Goal: Task Accomplishment & Management: Manage account settings

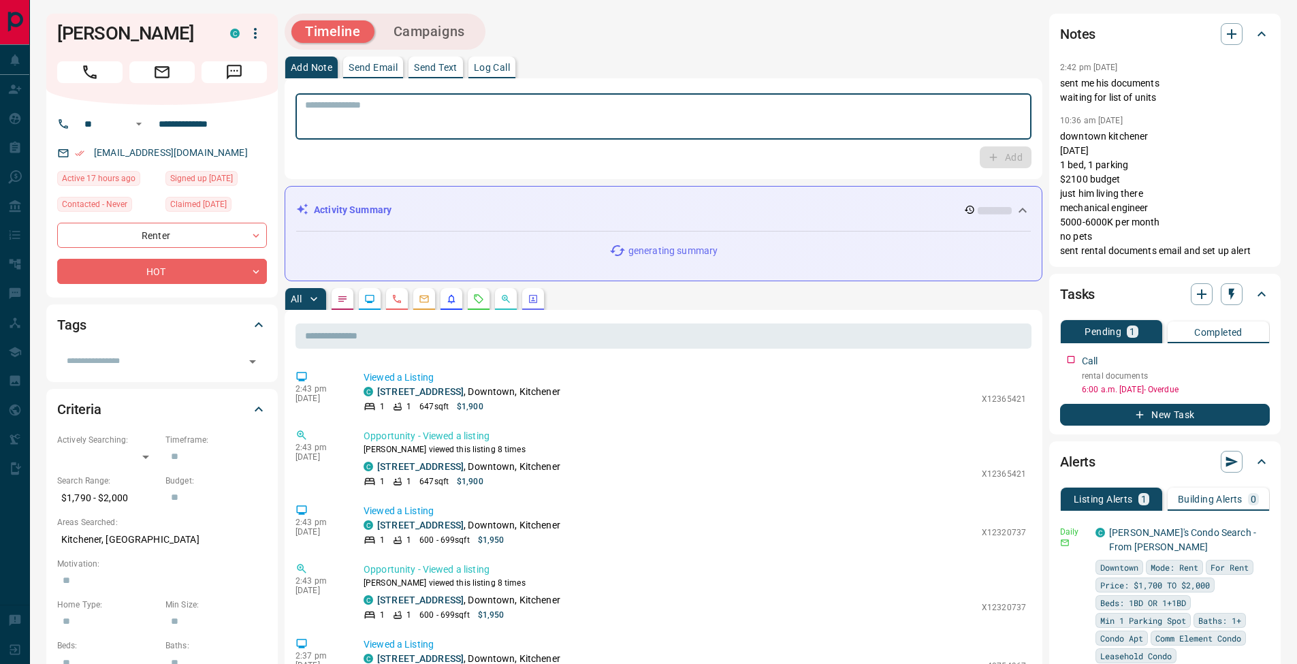
click at [573, 125] on textarea at bounding box center [663, 116] width 717 height 35
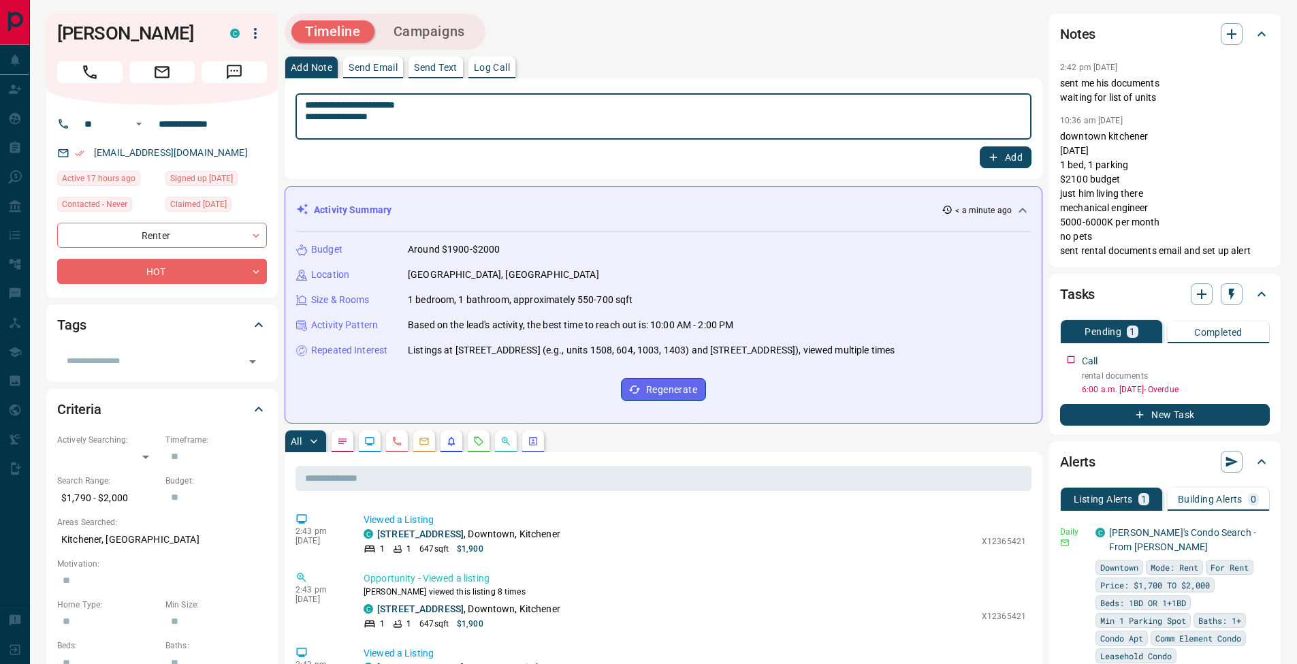
type textarea "**********"
click at [1009, 159] on button "Add" at bounding box center [1006, 157] width 52 height 22
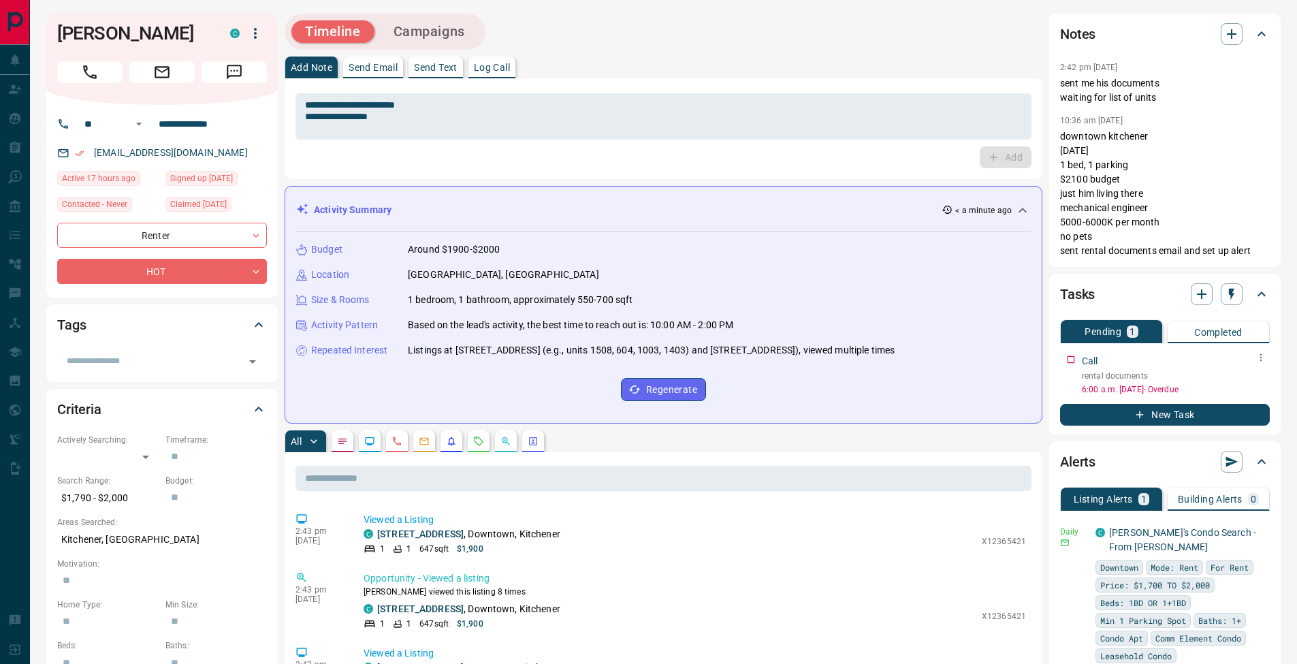
click at [1262, 360] on icon "button" at bounding box center [1261, 357] width 11 height 11
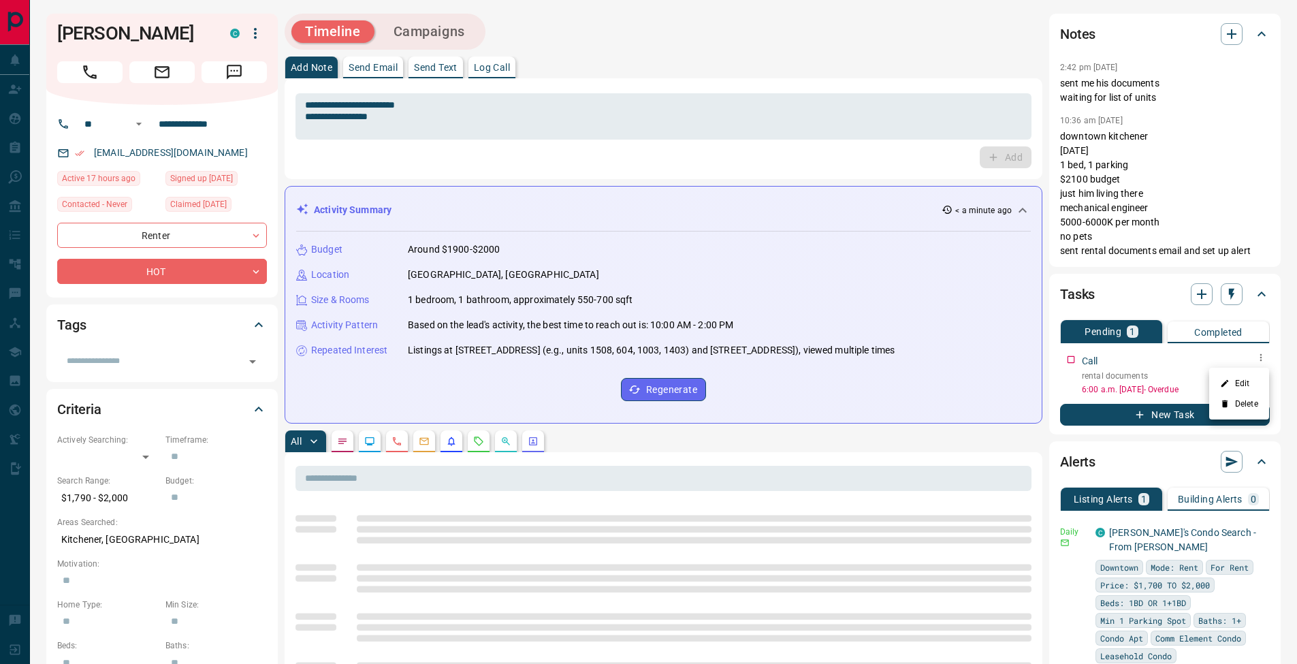
click at [1254, 378] on li "Edit" at bounding box center [1239, 383] width 60 height 20
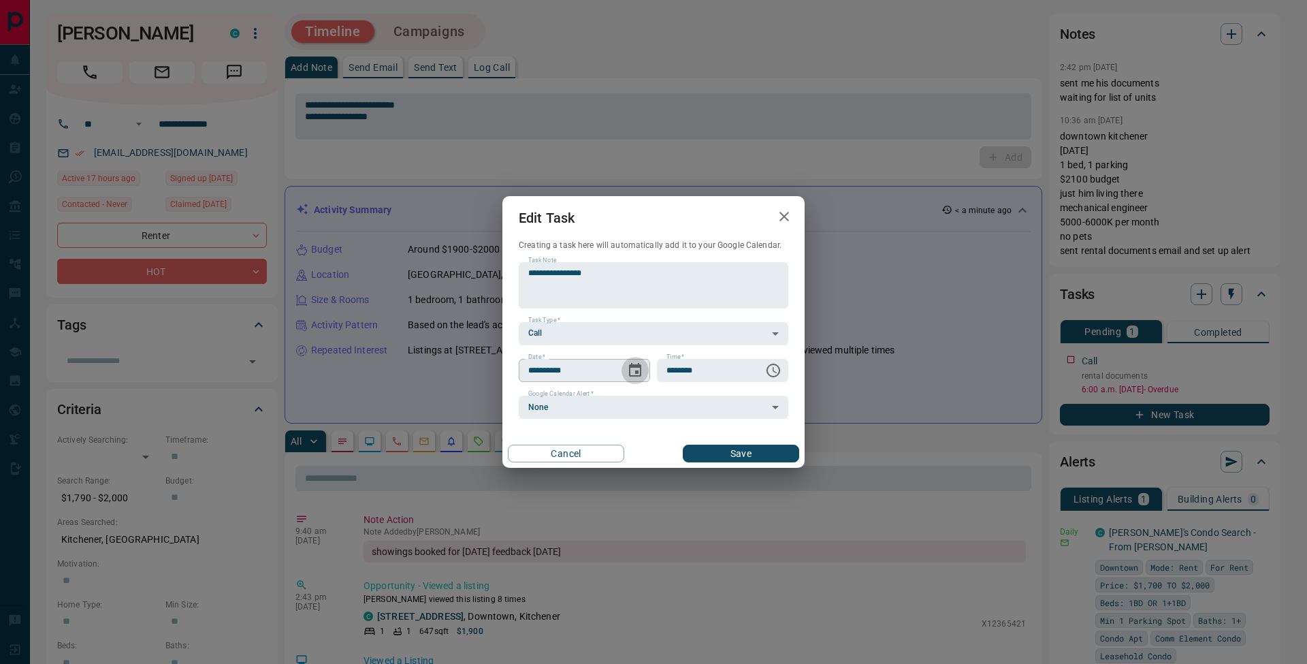
click at [631, 370] on icon "Choose date, selected date is Sep 12, 2025" at bounding box center [635, 370] width 12 height 14
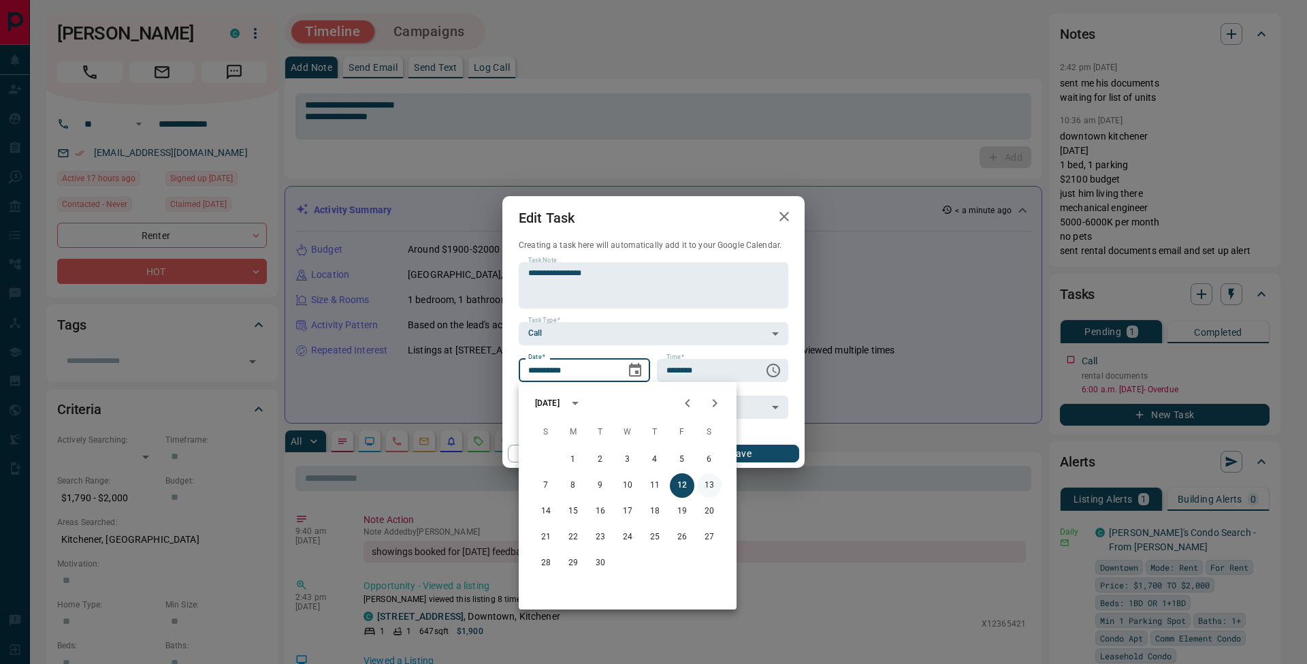
click at [704, 484] on button "13" at bounding box center [709, 485] width 25 height 25
type input "**********"
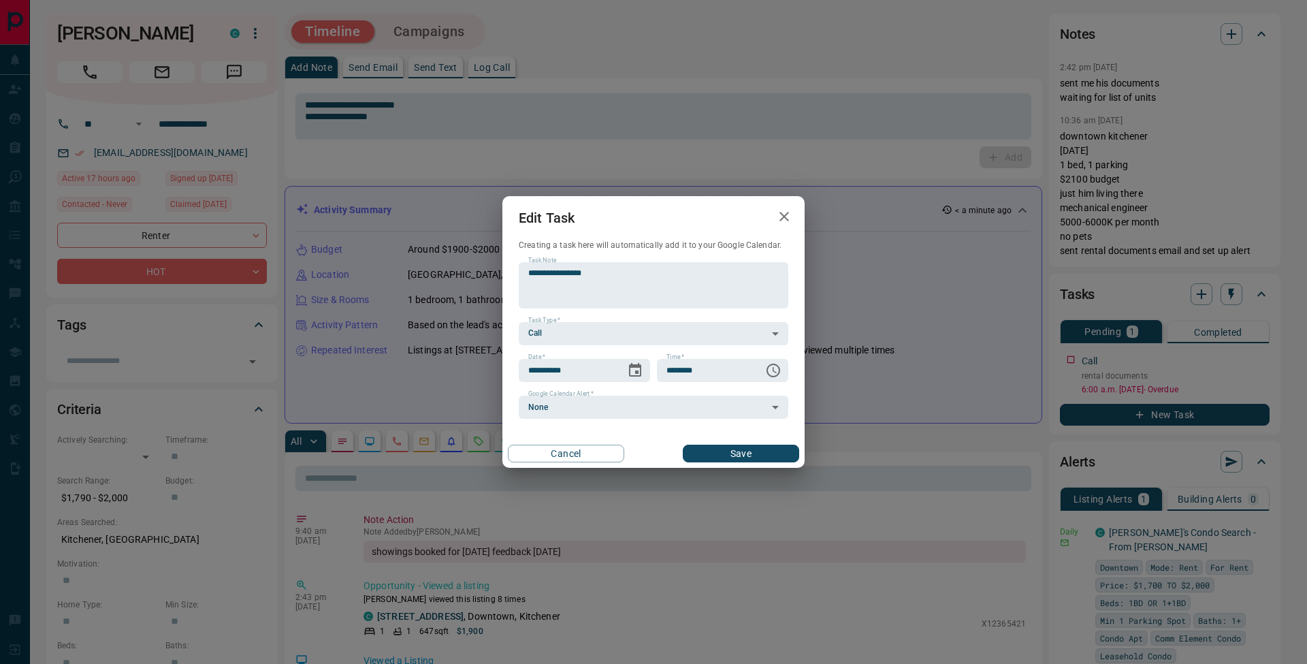
click at [782, 459] on button "Save" at bounding box center [741, 454] width 116 height 18
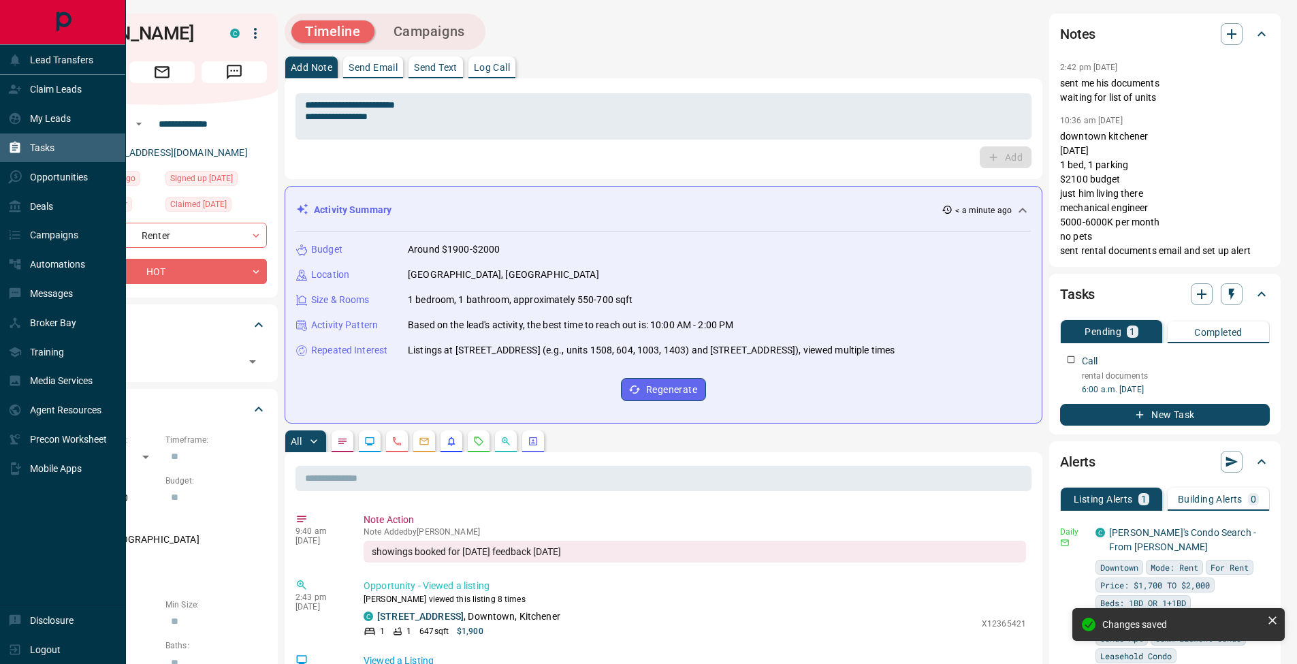
click at [11, 151] on icon at bounding box center [15, 148] width 10 height 12
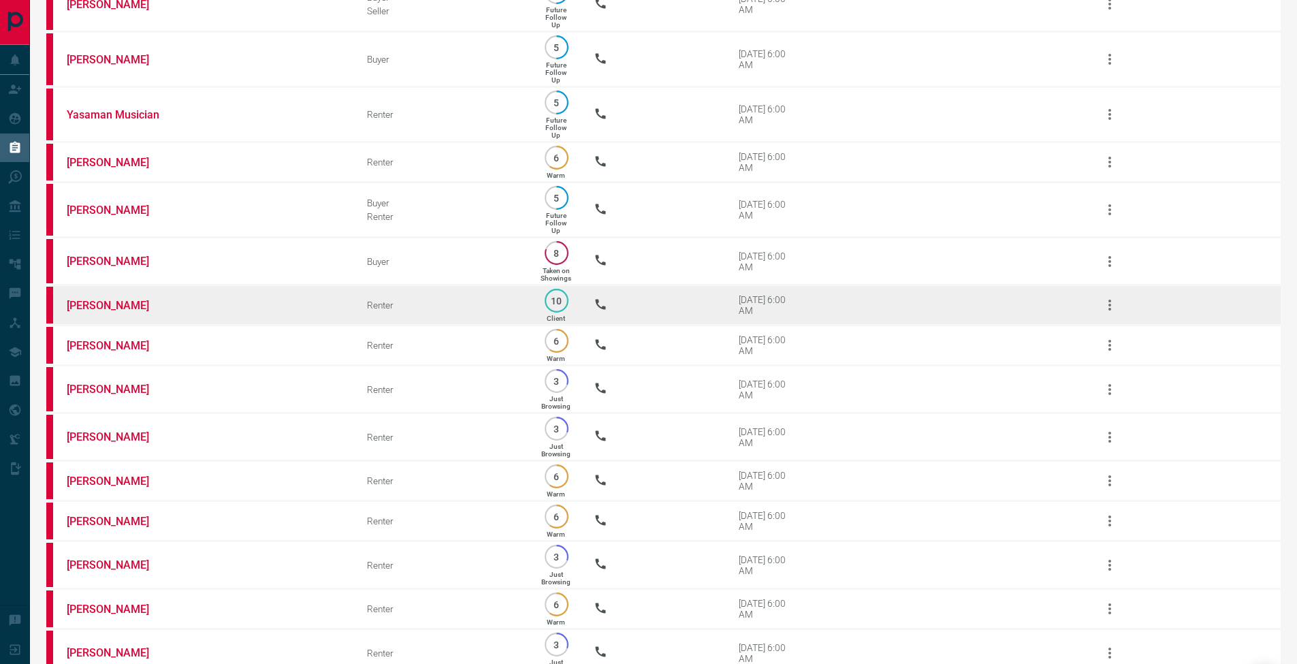
scroll to position [332, 0]
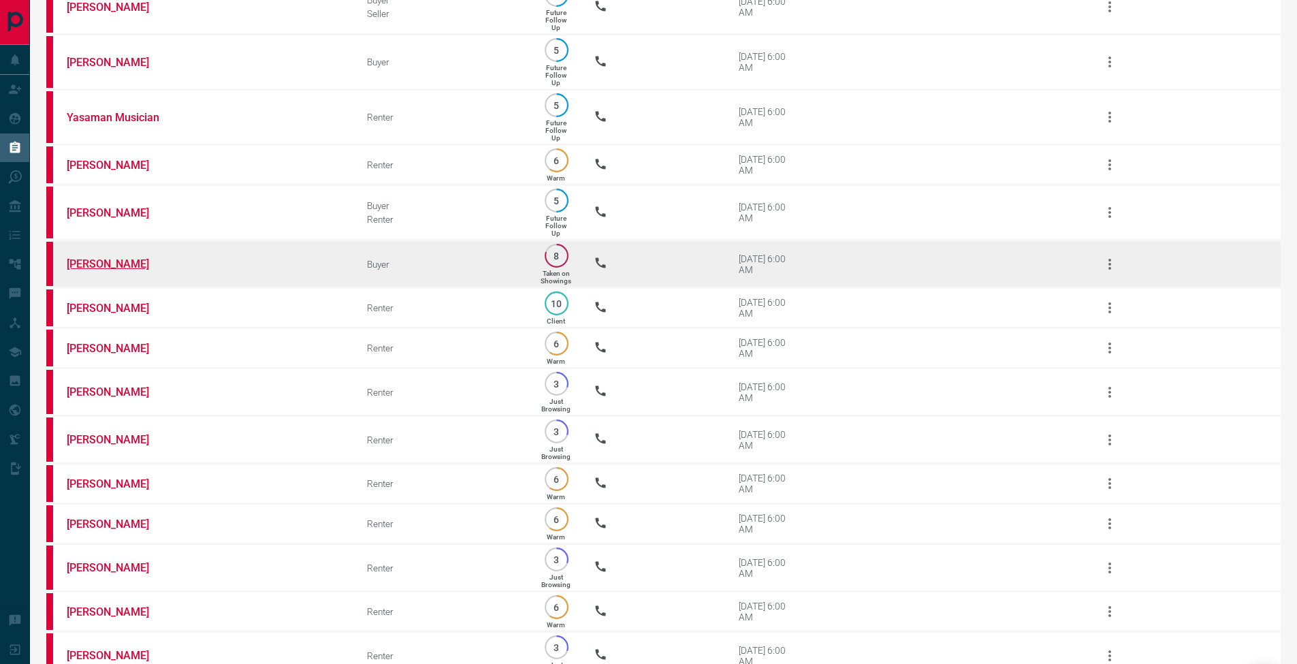
click at [84, 270] on link "[PERSON_NAME]" at bounding box center [118, 263] width 102 height 13
